Goal: Information Seeking & Learning: Learn about a topic

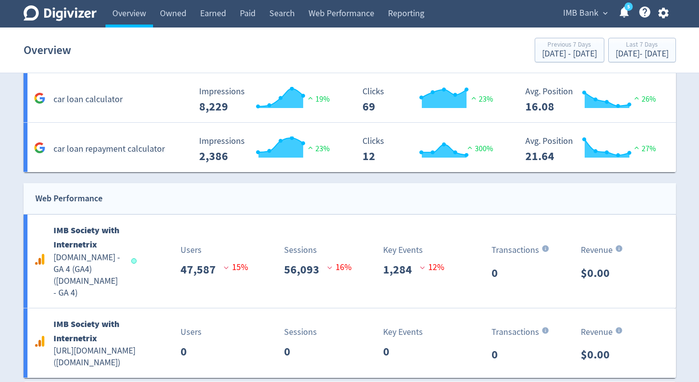
scroll to position [1667, 0]
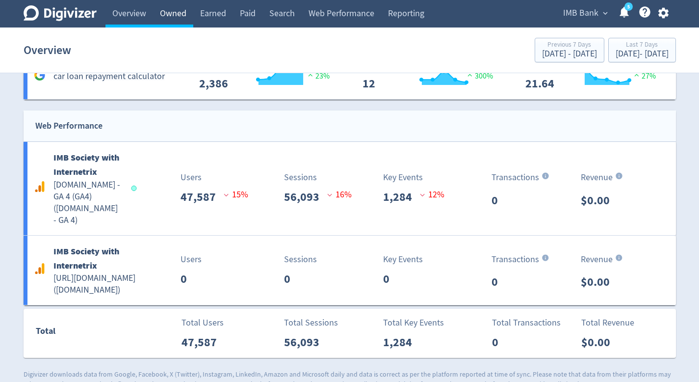
click at [190, 17] on link "Owned" at bounding box center [173, 13] width 40 height 27
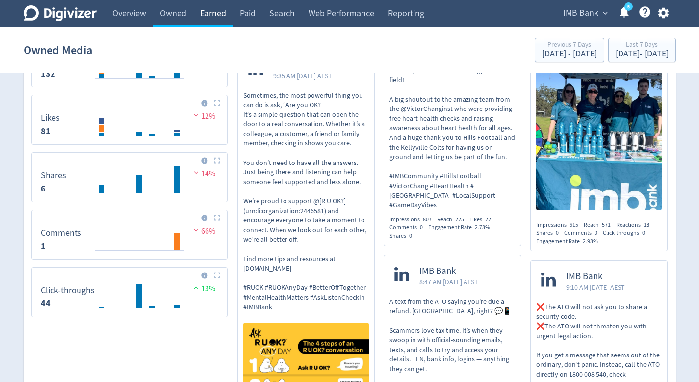
scroll to position [683, 0]
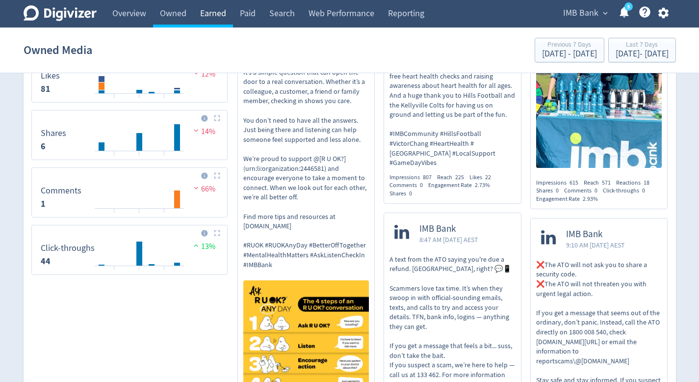
click at [207, 7] on link "Earned" at bounding box center [213, 13] width 40 height 27
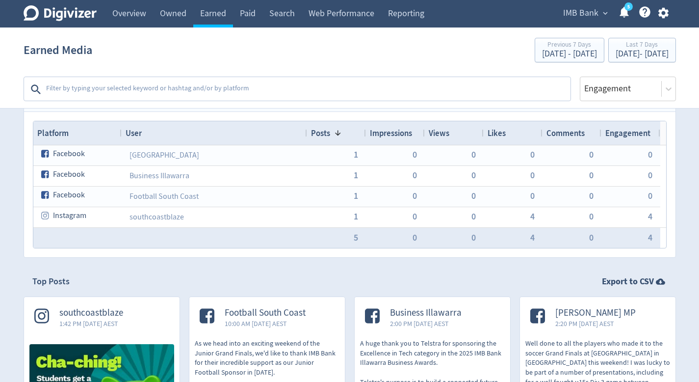
scroll to position [81, 0]
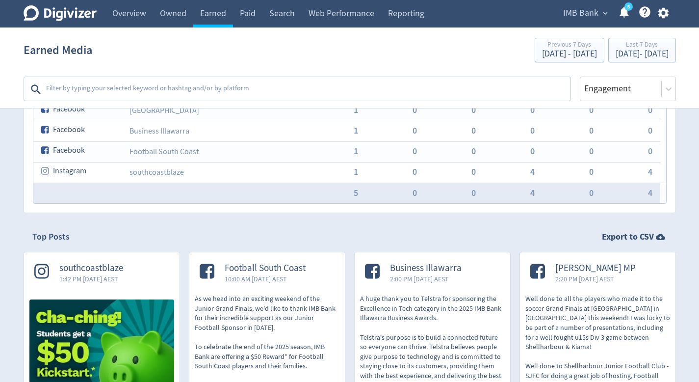
click at [303, 237] on div "Top Posts Export to CSV" at bounding box center [349, 237] width 635 height 12
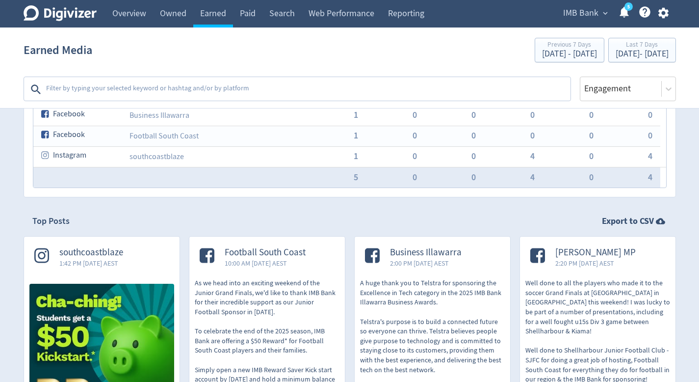
scroll to position [111, 0]
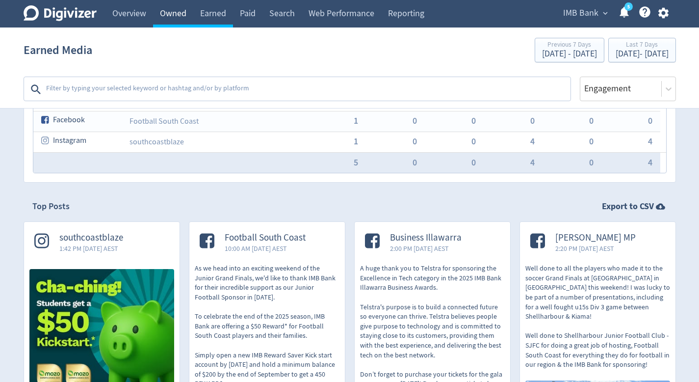
click at [184, 12] on link "Owned" at bounding box center [173, 13] width 40 height 27
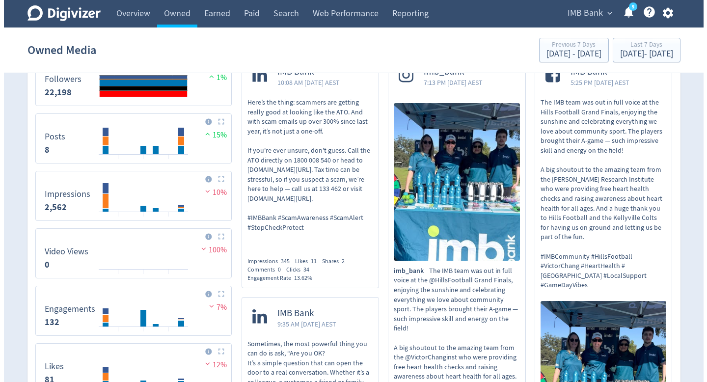
scroll to position [718, 0]
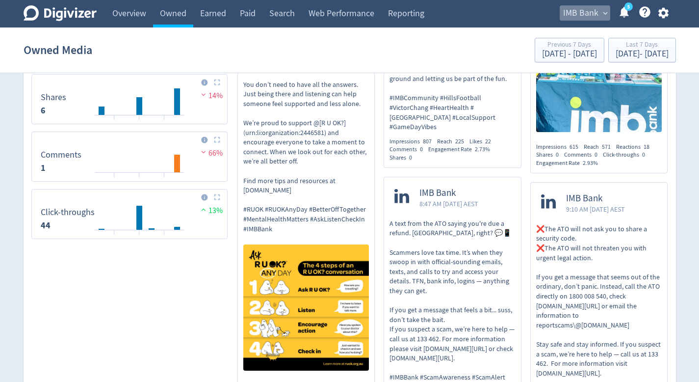
click at [567, 17] on span "IMB Bank" at bounding box center [580, 13] width 35 height 16
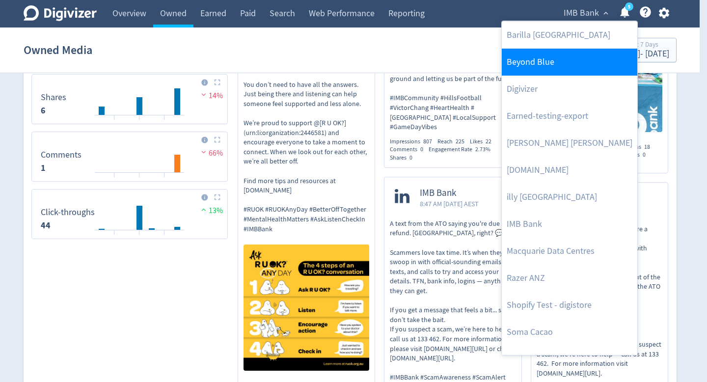
click at [562, 71] on link "Beyond Blue" at bounding box center [568, 62] width 135 height 27
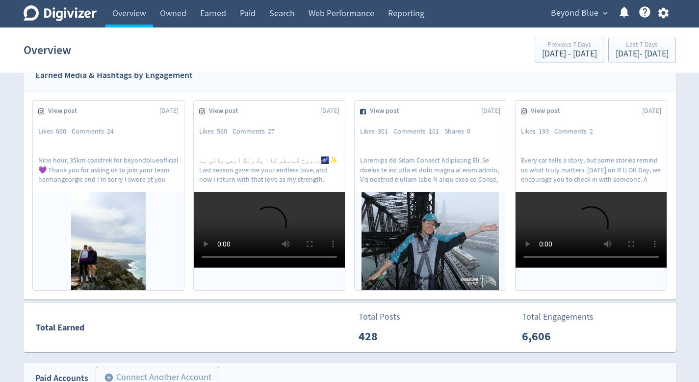
scroll to position [400, 0]
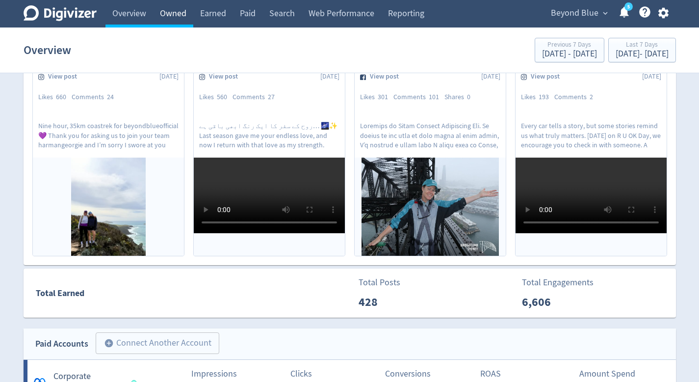
click at [182, 15] on link "Owned" at bounding box center [173, 13] width 40 height 27
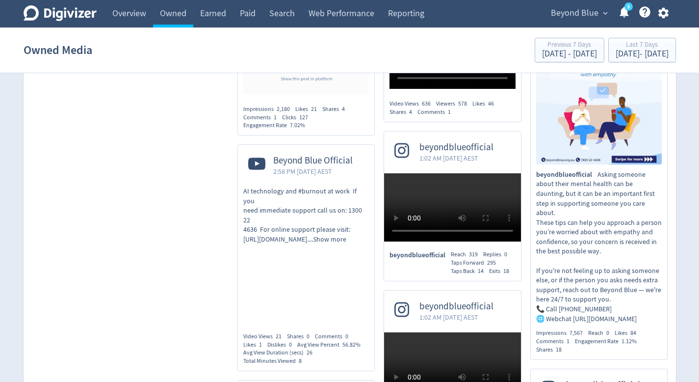
scroll to position [911, 0]
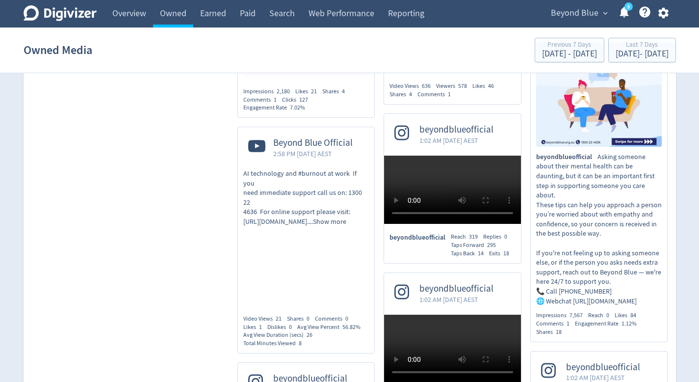
click at [582, 4] on div "Beyond Blue expand_more 5 Help Center - Searchable support on using Digivizer" at bounding box center [608, 13] width 136 height 27
click at [580, 8] on span "Beyond Blue" at bounding box center [575, 13] width 48 height 16
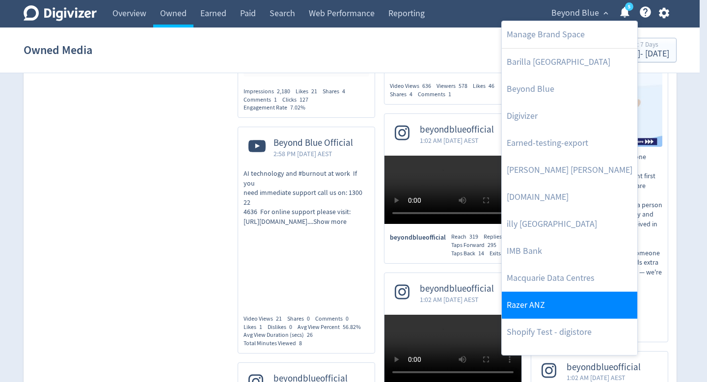
click at [561, 308] on link "Razer ANZ" at bounding box center [568, 304] width 135 height 27
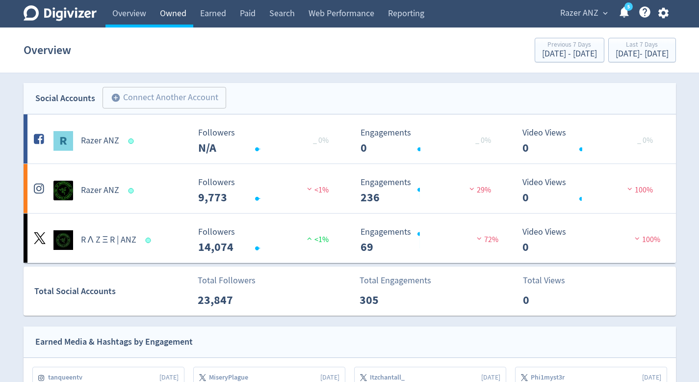
click at [184, 20] on link "Owned" at bounding box center [173, 13] width 40 height 27
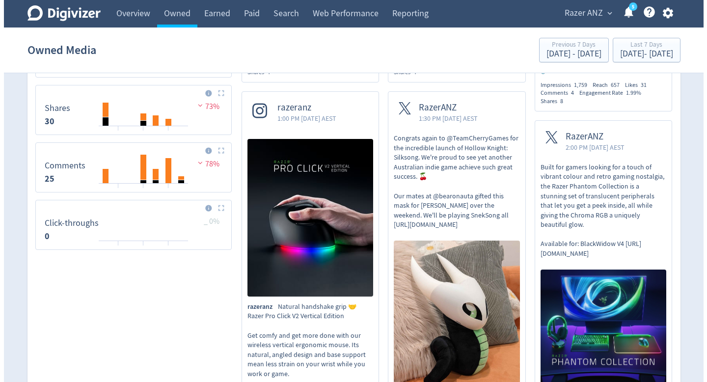
scroll to position [553, 0]
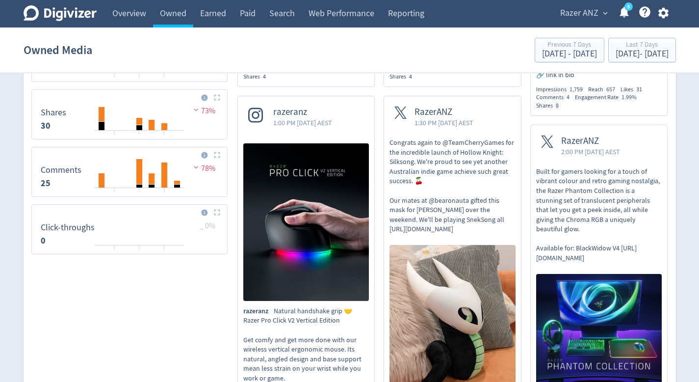
click at [589, 9] on span "Razer ANZ" at bounding box center [579, 13] width 38 height 16
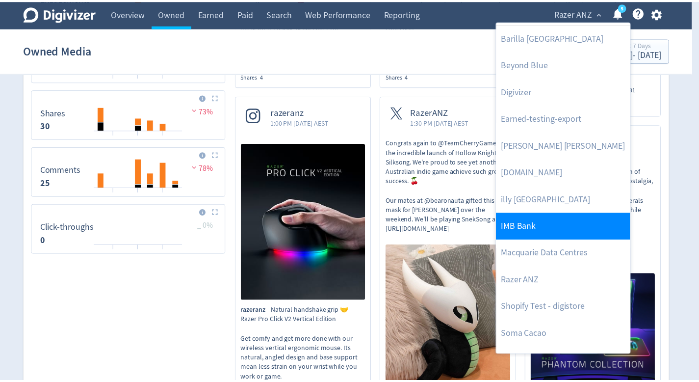
scroll to position [45, 0]
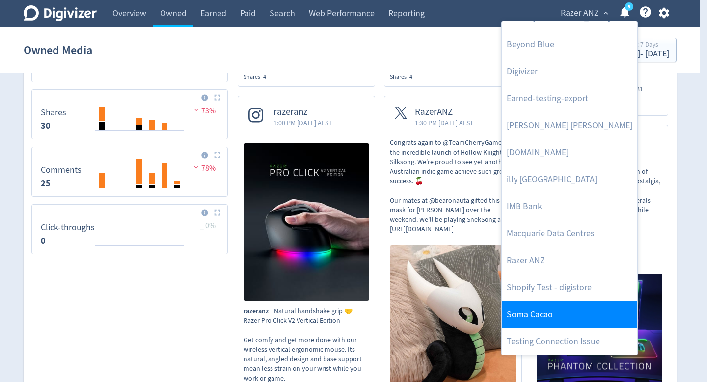
click at [548, 313] on link "Soma Cacao" at bounding box center [568, 314] width 135 height 27
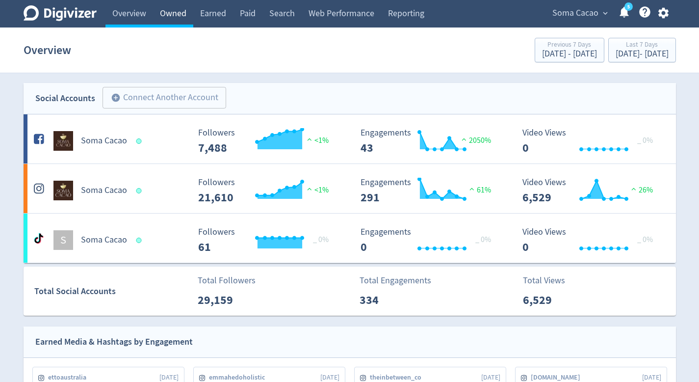
click at [178, 21] on link "Owned" at bounding box center [173, 13] width 40 height 27
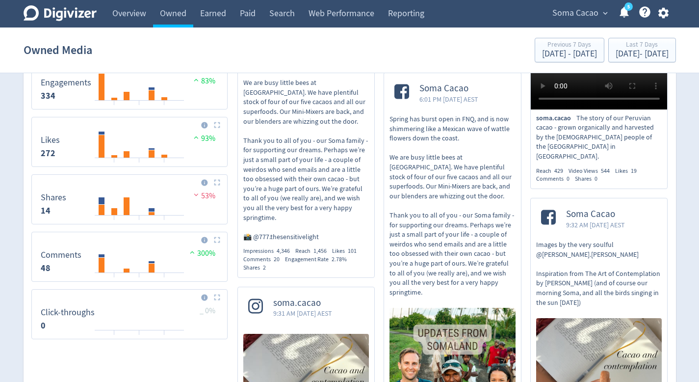
scroll to position [452, 0]
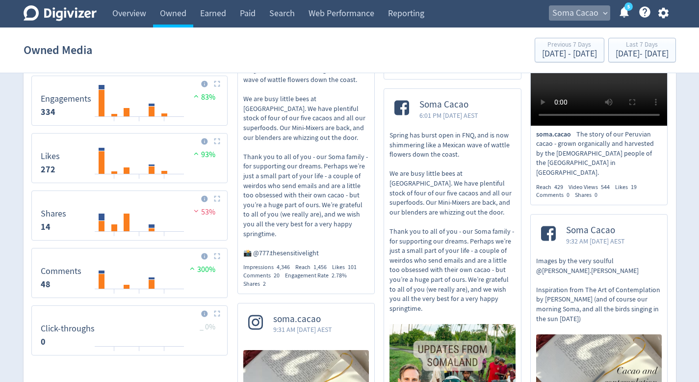
click at [566, 12] on span "Soma Cacao" at bounding box center [576, 13] width 46 height 16
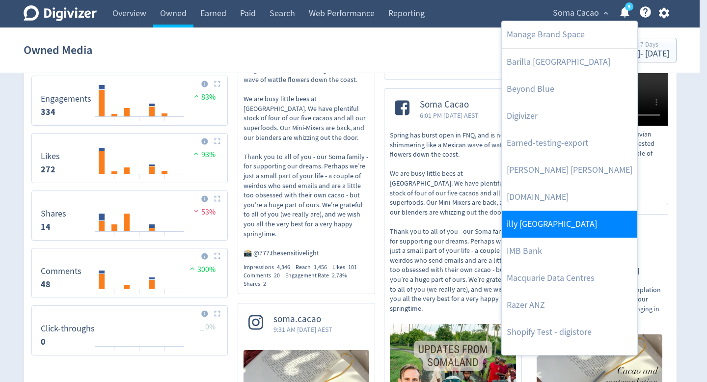
click at [549, 232] on link "illy [GEOGRAPHIC_DATA]" at bounding box center [568, 224] width 135 height 27
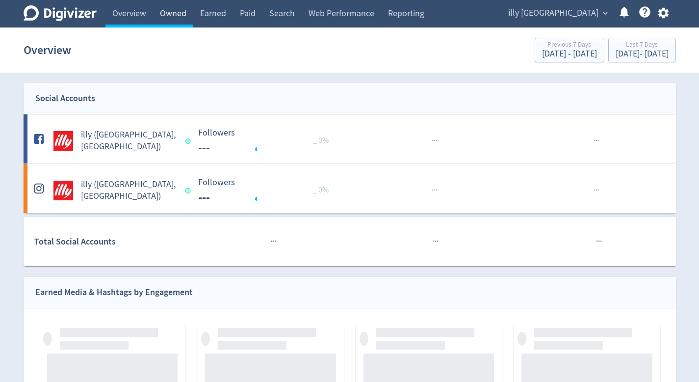
click at [185, 22] on link "Owned" at bounding box center [173, 13] width 40 height 27
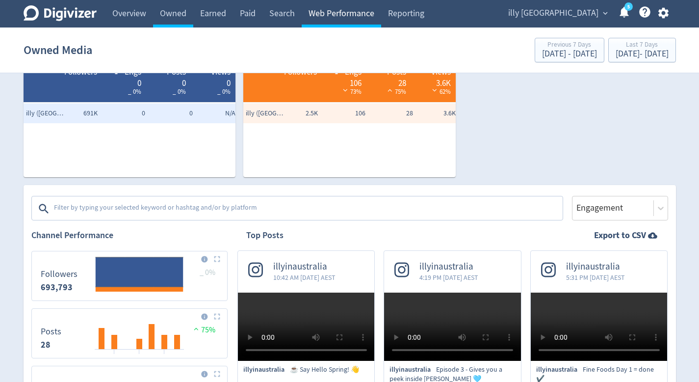
scroll to position [47, 0]
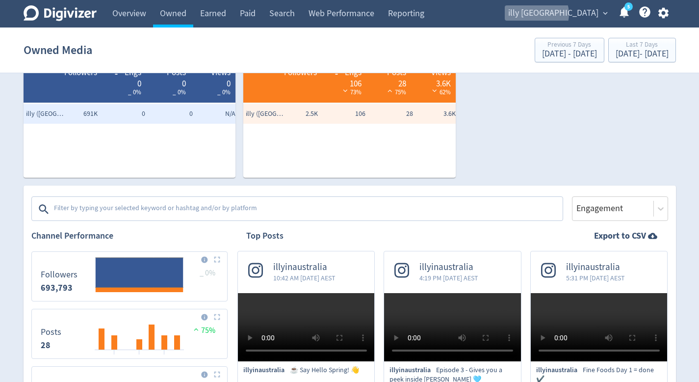
click at [582, 14] on span "illy [GEOGRAPHIC_DATA]" at bounding box center [553, 13] width 90 height 16
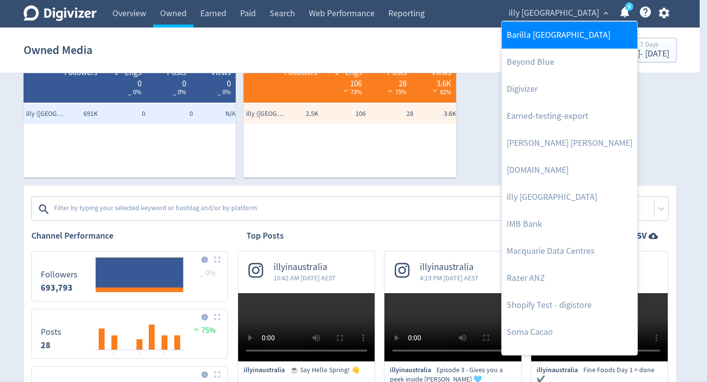
click at [570, 37] on link "Barilla [GEOGRAPHIC_DATA]" at bounding box center [568, 35] width 135 height 27
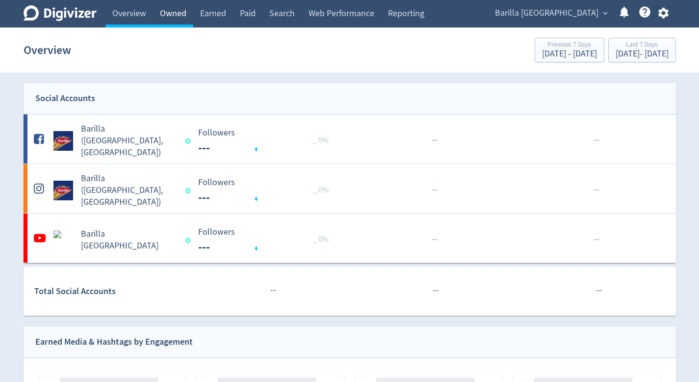
click at [167, 22] on link "Owned" at bounding box center [173, 13] width 40 height 27
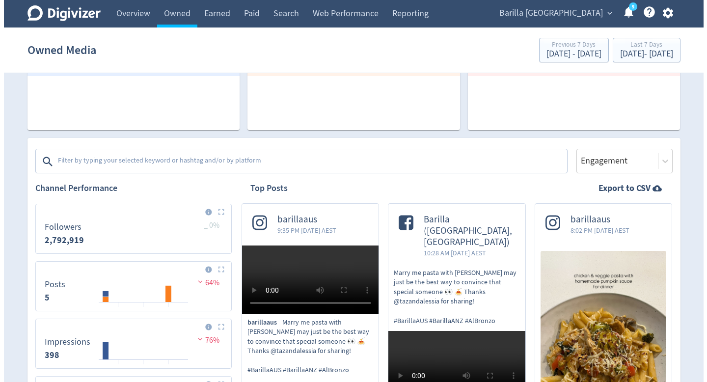
scroll to position [178, 0]
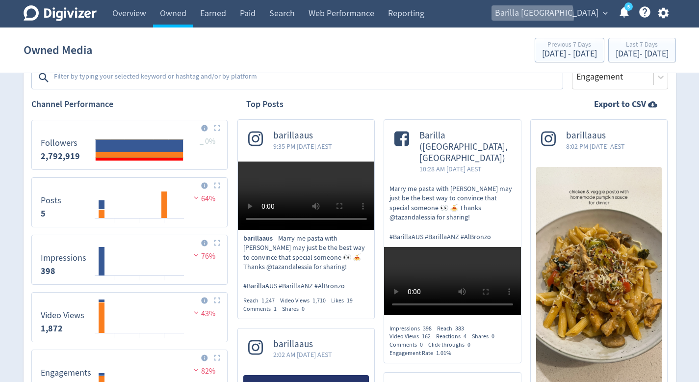
click at [578, 16] on span "Barilla [GEOGRAPHIC_DATA]" at bounding box center [547, 13] width 104 height 16
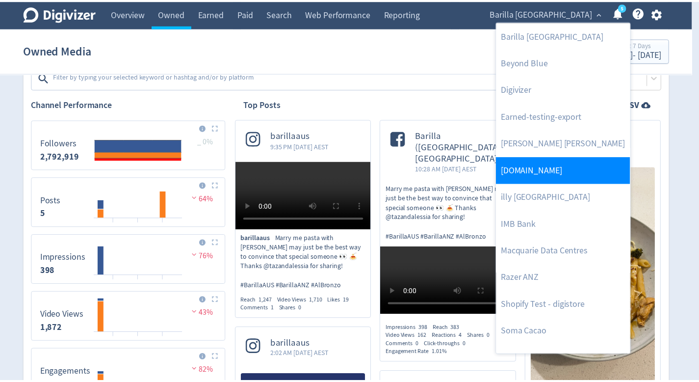
scroll to position [18, 0]
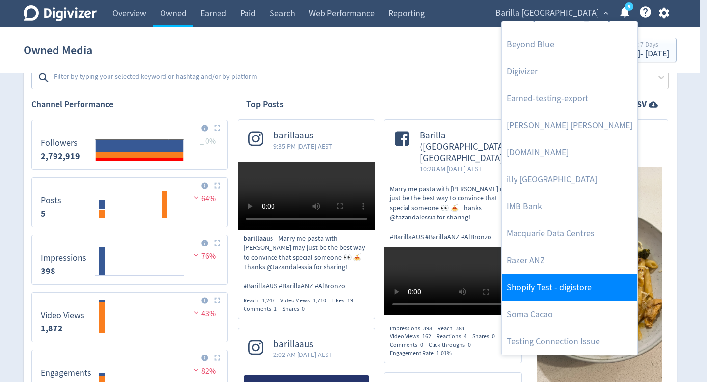
click at [544, 289] on link "Shopify Test - digistore" at bounding box center [568, 287] width 135 height 27
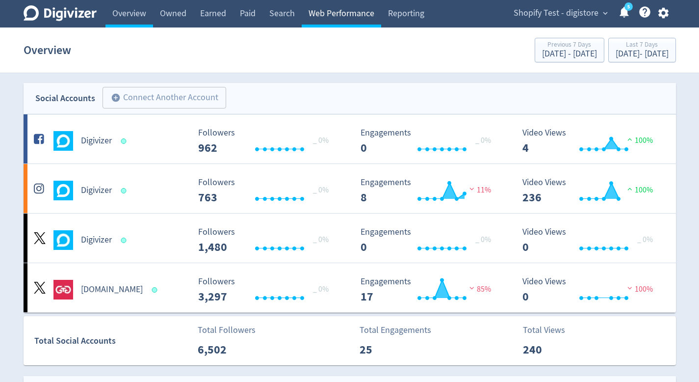
click at [321, 14] on link "Web Performance" at bounding box center [341, 13] width 79 height 27
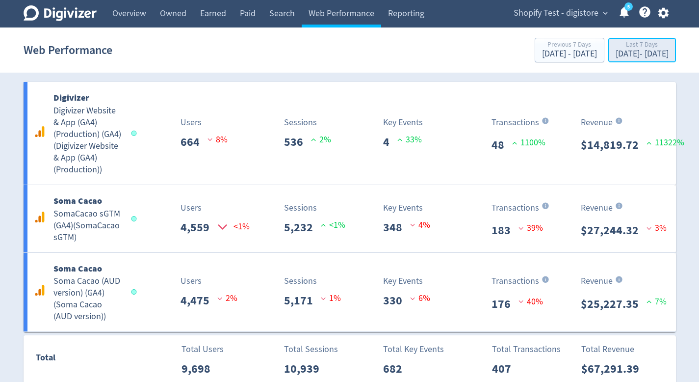
click at [647, 47] on div "Last 7 Days" at bounding box center [642, 45] width 53 height 8
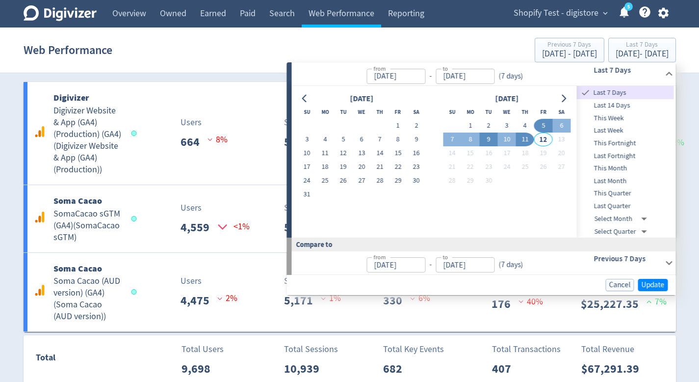
click at [486, 139] on button "9" at bounding box center [489, 139] width 18 height 14
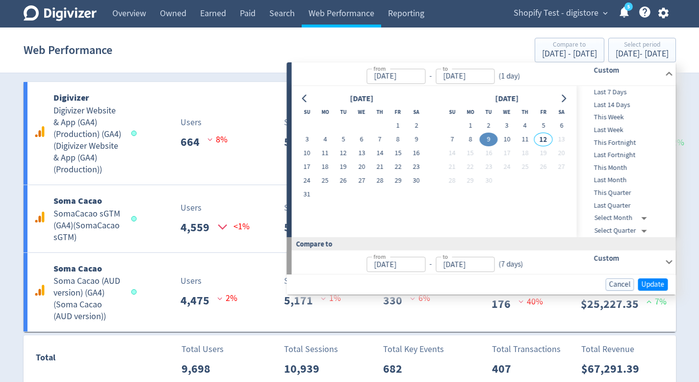
type input "[DATE]"
click at [486, 139] on button "9" at bounding box center [489, 139] width 18 height 14
type input "[DATE]"
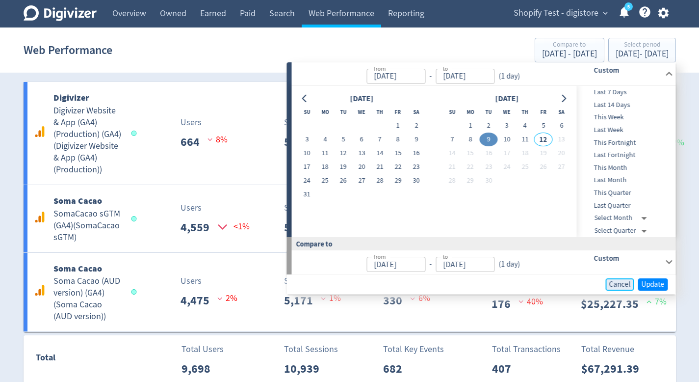
click at [617, 283] on span "Cancel" at bounding box center [620, 284] width 22 height 7
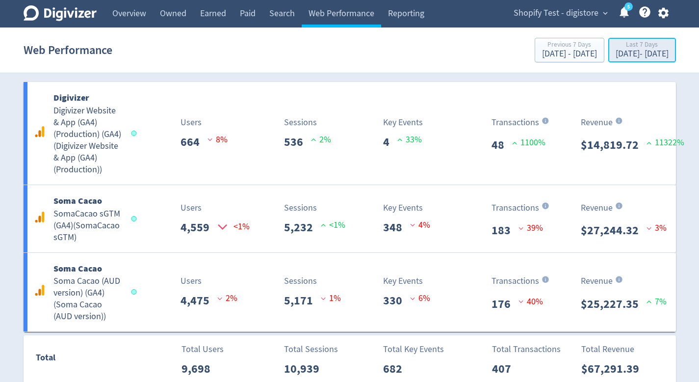
click at [655, 48] on div "Last 7 Days" at bounding box center [642, 45] width 53 height 8
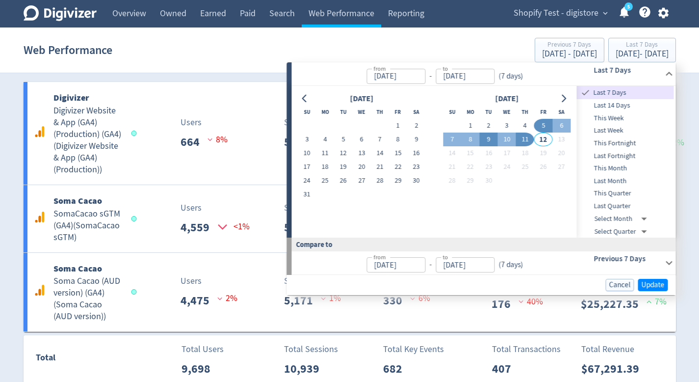
click at [488, 141] on button "9" at bounding box center [489, 139] width 18 height 14
type input "[DATE]"
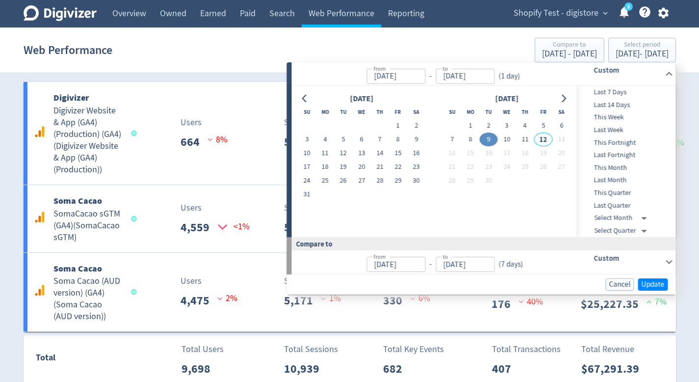
click at [488, 141] on button "9" at bounding box center [489, 139] width 18 height 14
type input "[DATE]"
click at [649, 288] on span "Update" at bounding box center [653, 284] width 23 height 7
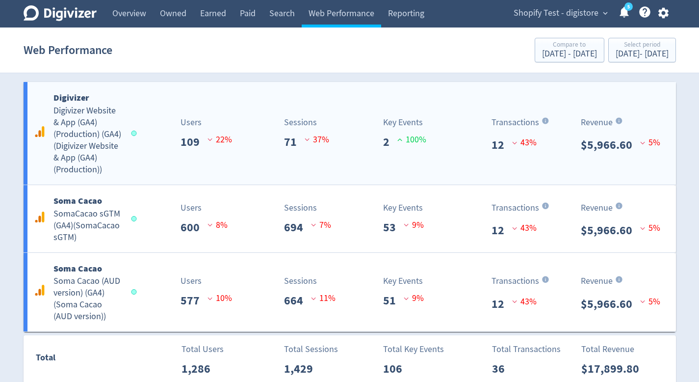
scroll to position [14, 0]
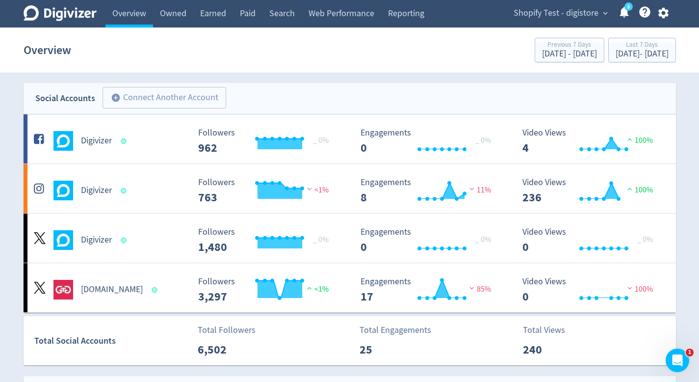
click at [428, 38] on div "Overview Previous 7 Days [DATE] - [DATE] Last 7 Days [DATE] - [DATE]" at bounding box center [350, 49] width 653 height 31
click at [514, 18] on button "Shopify Test - digistore expand_more" at bounding box center [560, 13] width 100 height 16
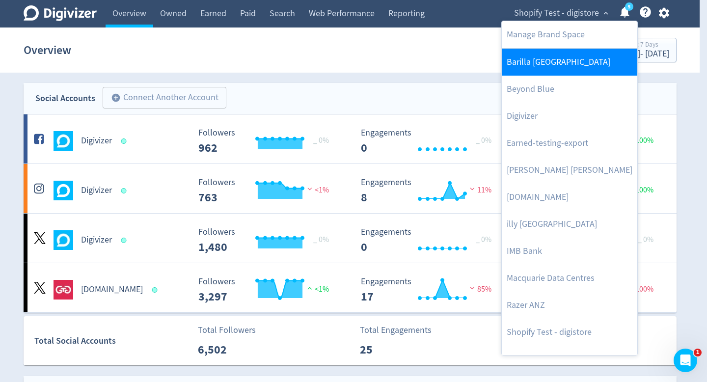
click at [519, 61] on link "Barilla [GEOGRAPHIC_DATA]" at bounding box center [568, 62] width 135 height 27
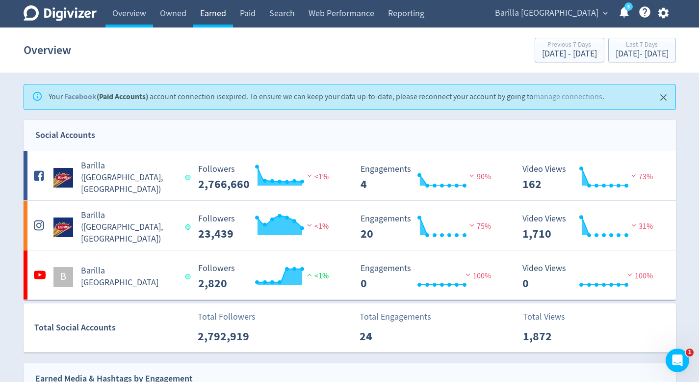
click at [224, 19] on link "Earned" at bounding box center [213, 13] width 40 height 27
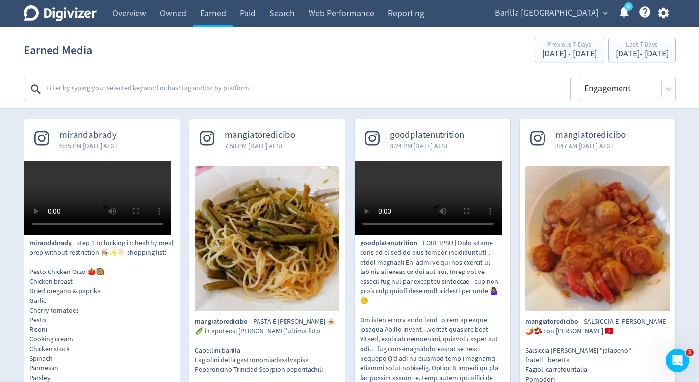
scroll to position [213, 0]
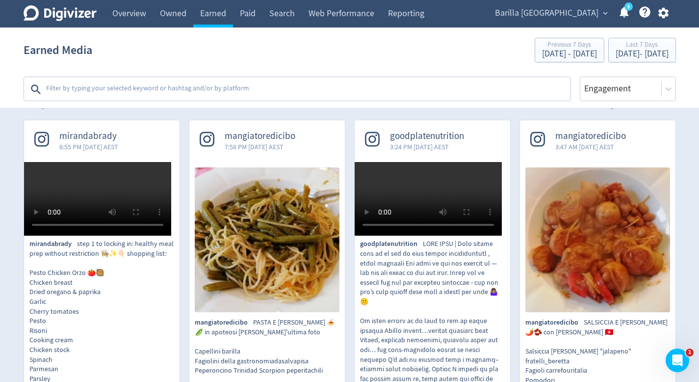
click at [74, 17] on icon "Digivizer Logo" at bounding box center [60, 13] width 73 height 16
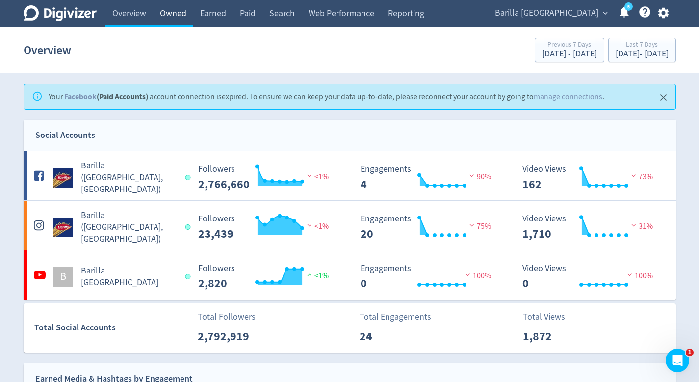
click at [178, 16] on link "Owned" at bounding box center [173, 13] width 40 height 27
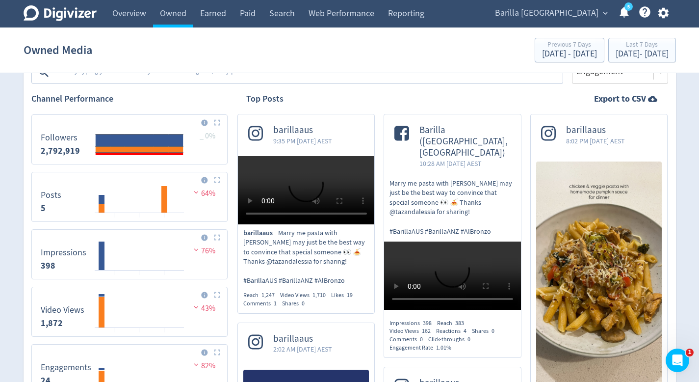
scroll to position [159, 0]
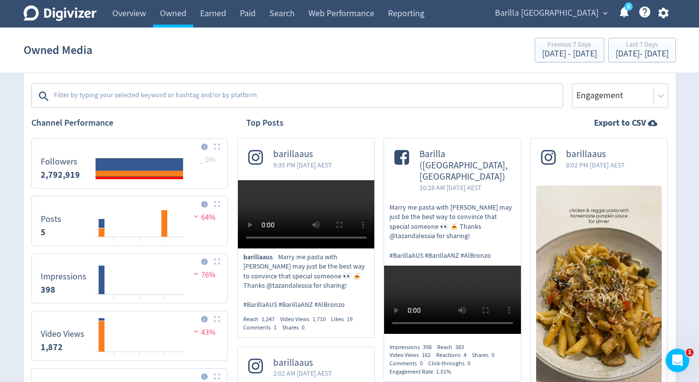
click at [287, 96] on textarea at bounding box center [307, 96] width 509 height 20
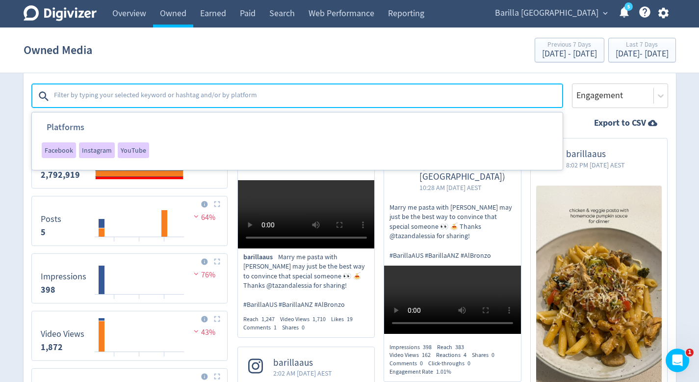
click at [0, 176] on div "Digivizer Logo Mark Digivizer Logo Overview Owned Earned Paid Search Web Perfor…" at bounding box center [349, 350] width 699 height 1019
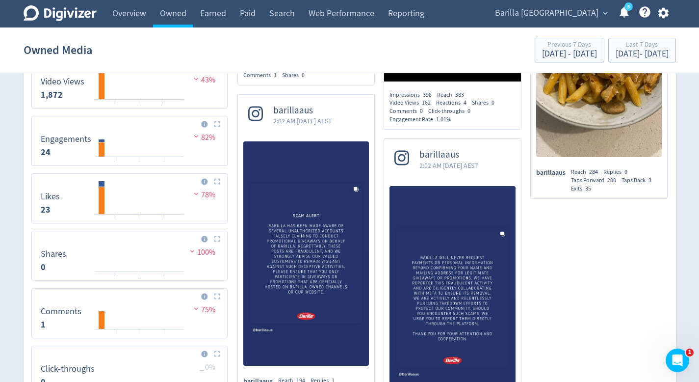
scroll to position [175, 0]
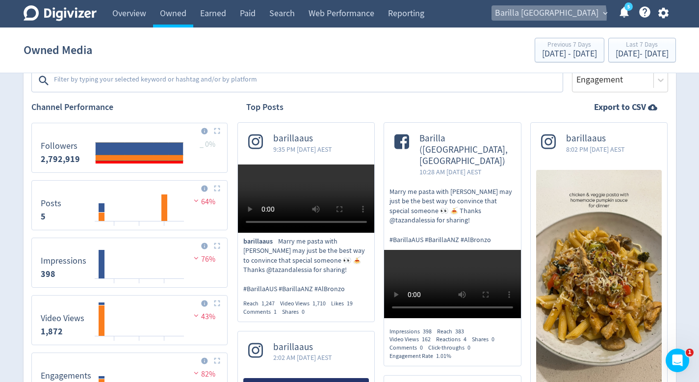
click at [594, 16] on span "Barilla [GEOGRAPHIC_DATA]" at bounding box center [547, 13] width 104 height 16
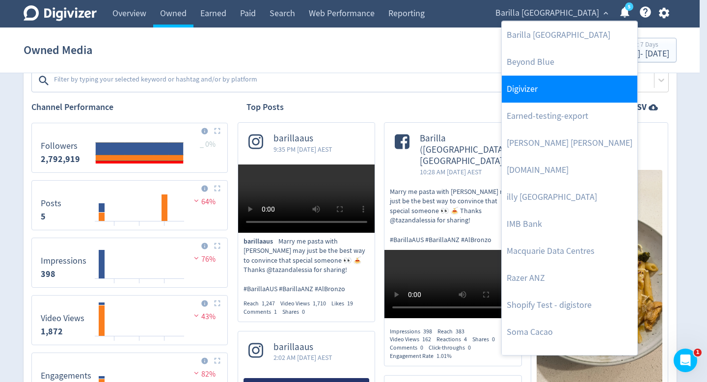
click at [560, 82] on link "Digivizer" at bounding box center [568, 89] width 135 height 27
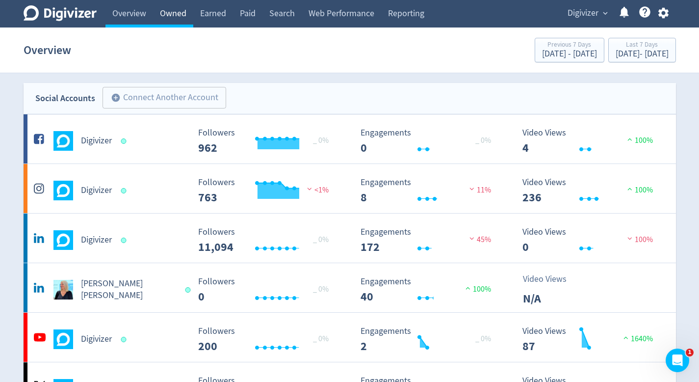
click at [176, 21] on link "Owned" at bounding box center [173, 13] width 40 height 27
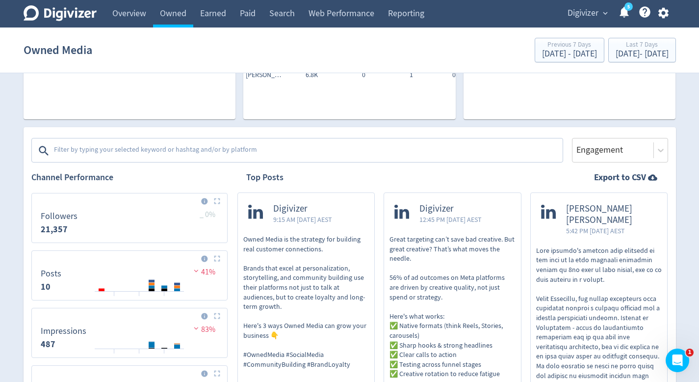
scroll to position [277, 0]
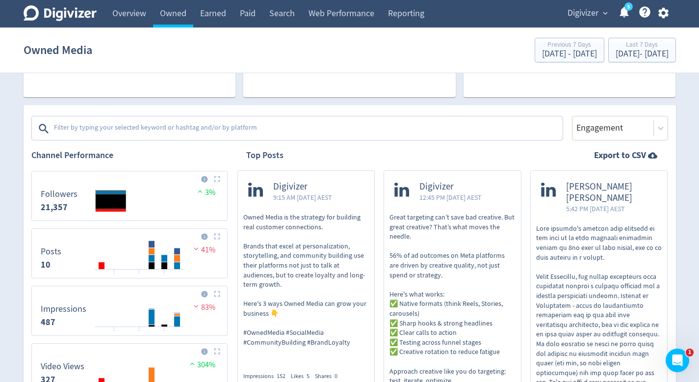
click at [142, 130] on textarea at bounding box center [307, 129] width 509 height 20
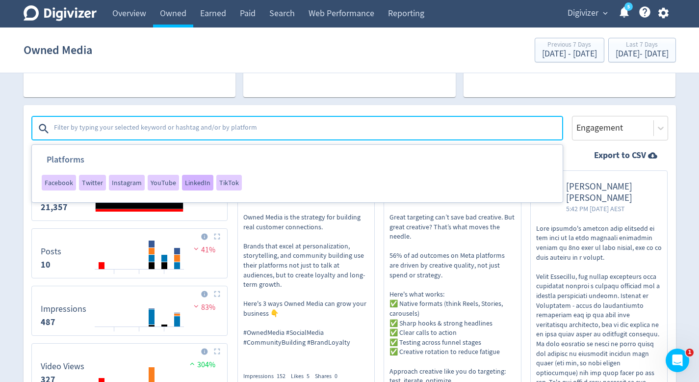
click at [192, 183] on span "LinkedIn" at bounding box center [198, 182] width 26 height 7
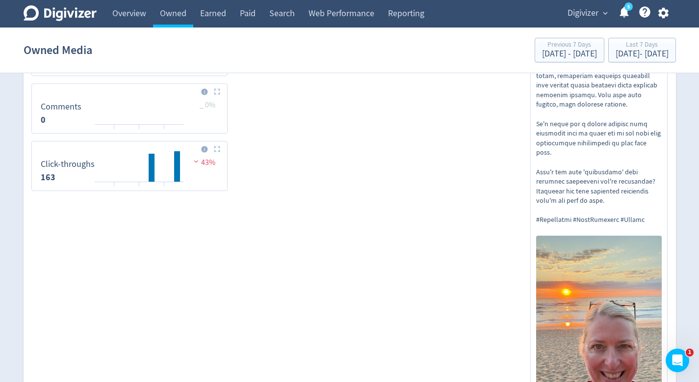
scroll to position [732, 0]
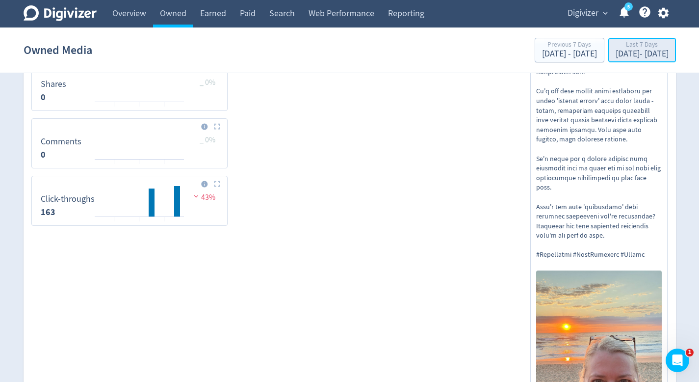
click at [616, 51] on div "Sep 5, 2025 - Sep 11, 2025" at bounding box center [642, 54] width 53 height 9
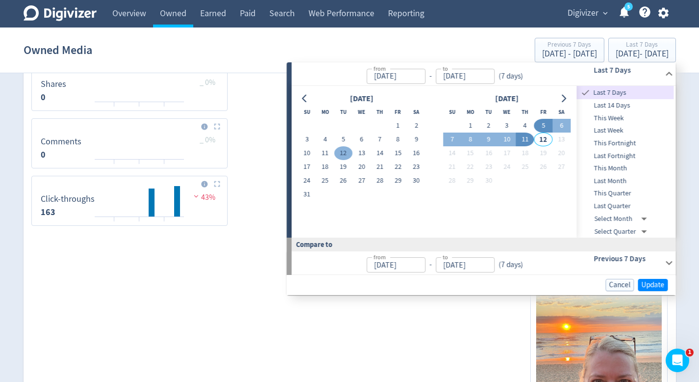
click at [346, 151] on button "12" at bounding box center [343, 153] width 18 height 14
type input "Aug 12, 2025"
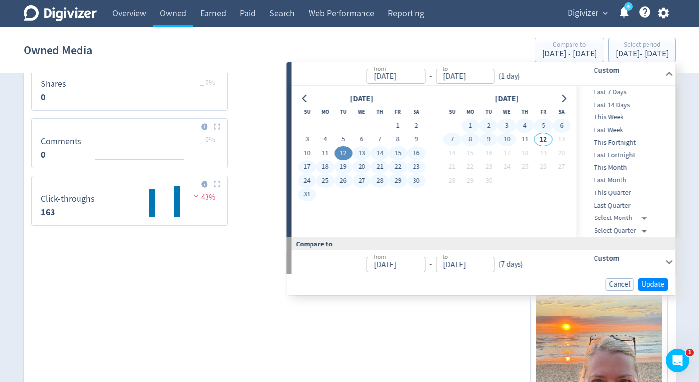
click at [513, 139] on button "10" at bounding box center [507, 139] width 18 height 14
type input "Sep 10, 2025"
type input "Jul 13, 2025"
type input "Aug 11, 2025"
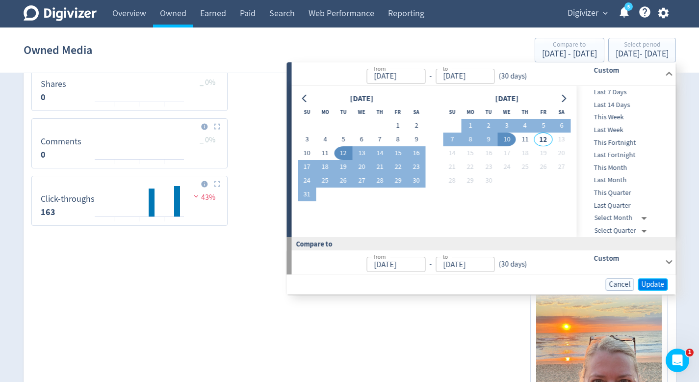
click at [650, 282] on span "Update" at bounding box center [653, 284] width 23 height 7
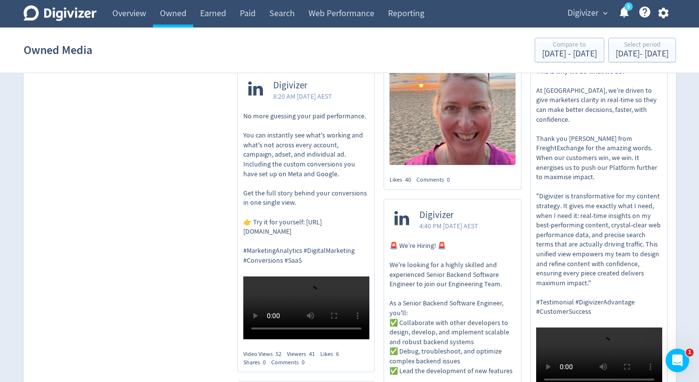
scroll to position [1280, 0]
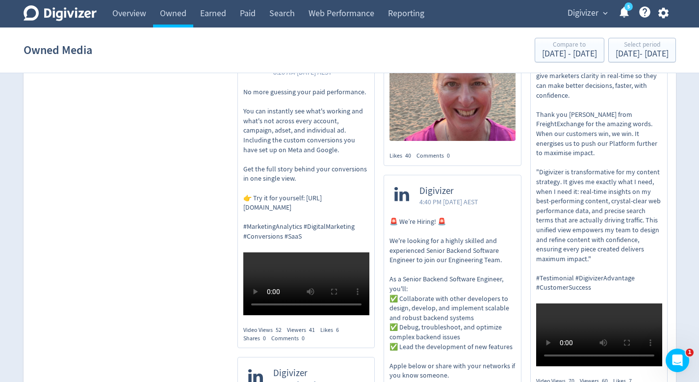
click at [591, 21] on div "Digivizer expand_more 5 Help Center - Searchable support on using Digivizer" at bounding box center [616, 13] width 119 height 27
click at [591, 17] on span "Digivizer" at bounding box center [583, 13] width 31 height 16
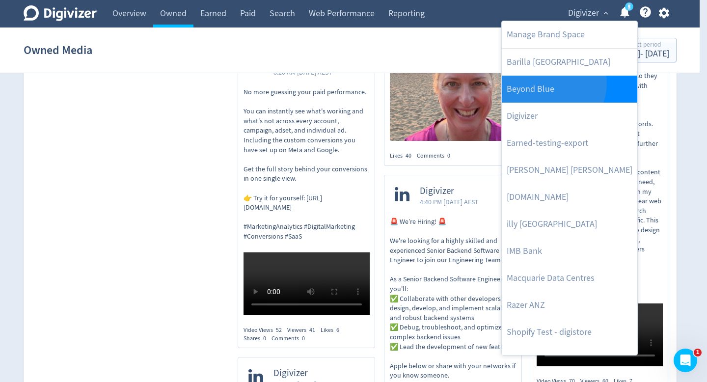
click at [551, 83] on link "Beyond Blue" at bounding box center [568, 89] width 135 height 27
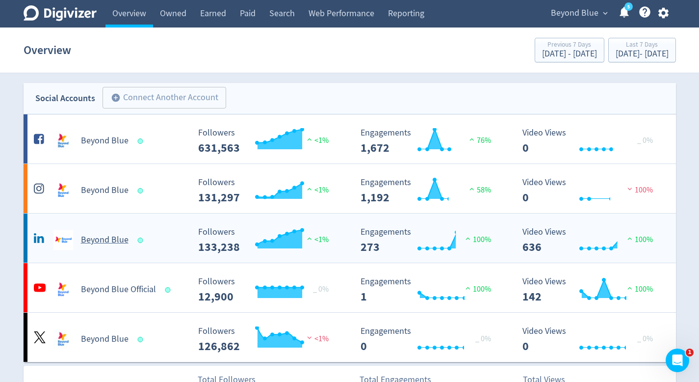
click at [155, 228] on div "Beyond Blue" at bounding box center [108, 235] width 162 height 27
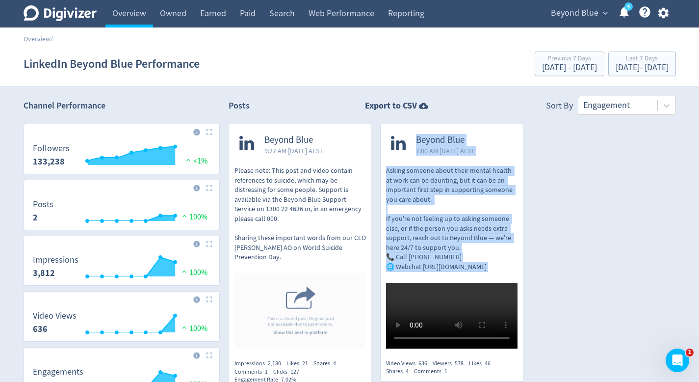
click at [530, 162] on div "Beyond Blue 9:27 AM Wed 10-Sep-25 AEST Please note: This post and video contain…" at bounding box center [448, 261] width 456 height 275
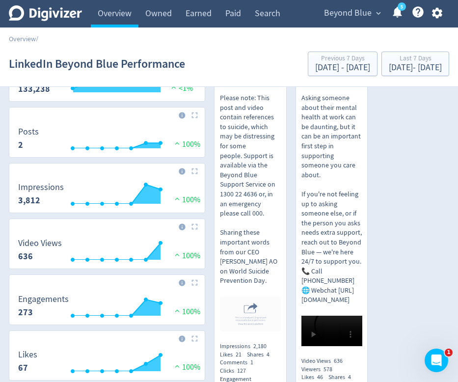
scroll to position [112, 0]
